Goal: Task Accomplishment & Management: Manage account settings

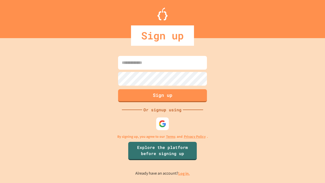
click at [184, 173] on link "Log in." at bounding box center [184, 173] width 12 height 5
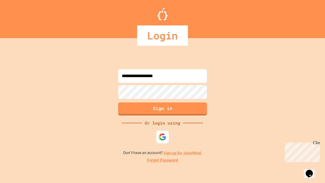
type input "**********"
